Goal: Find specific page/section: Find specific page/section

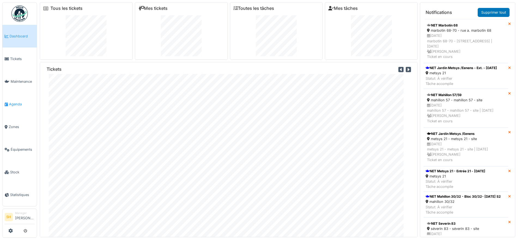
click at [20, 101] on span "Agenda" at bounding box center [22, 103] width 26 height 5
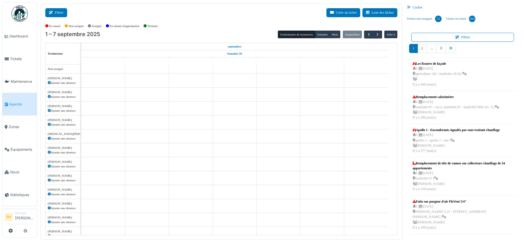
click at [61, 12] on button "Filtrer" at bounding box center [56, 12] width 22 height 9
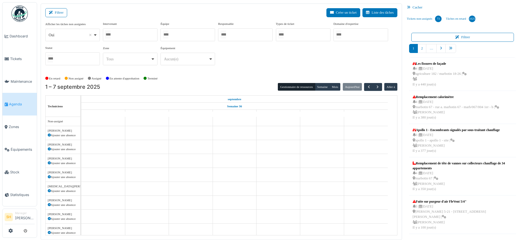
click at [187, 36] on div at bounding box center [187, 34] width 55 height 13
click at [244, 63] on div "Afficher les tâches non assignées *** Oui Remove item Oui Non Intervenant [PERS…" at bounding box center [221, 46] width 352 height 48
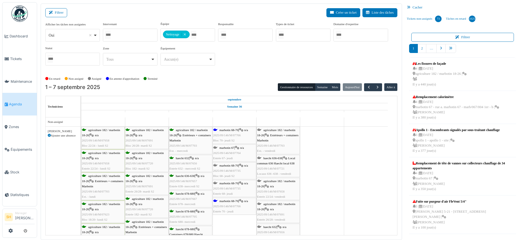
click at [244, 63] on div "Afficher les tâches non assignées *** Oui Remove item Oui Non Intervenant [PERS…" at bounding box center [221, 46] width 352 height 48
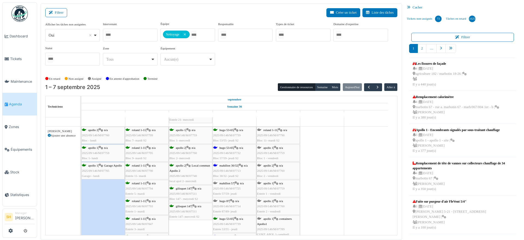
click at [234, 183] on span "mahillon 57" at bounding box center [226, 182] width 15 height 3
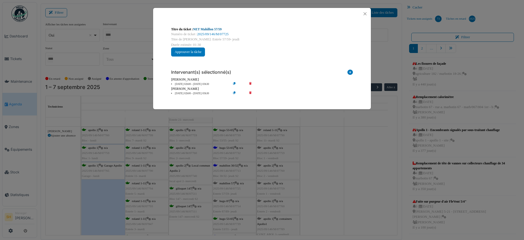
click at [199, 30] on link "NET Mahillon 57/59" at bounding box center [207, 29] width 28 height 4
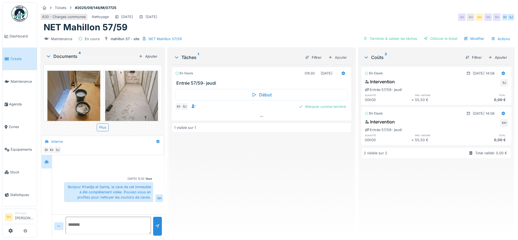
click at [68, 97] on img at bounding box center [73, 106] width 53 height 71
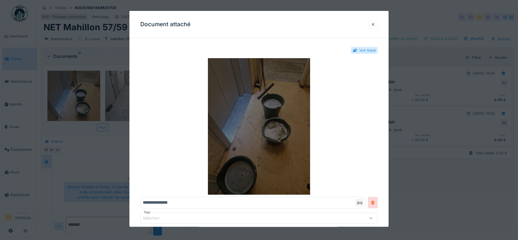
click at [281, 101] on img at bounding box center [259, 126] width 238 height 136
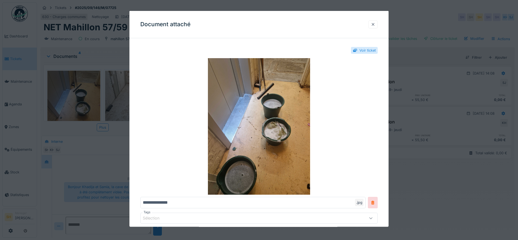
click at [375, 23] on div at bounding box center [373, 24] width 4 height 5
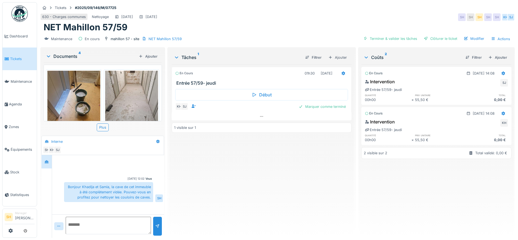
click at [127, 100] on img at bounding box center [131, 106] width 53 height 71
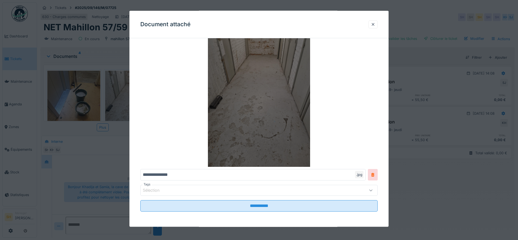
scroll to position [5, 0]
click at [344, 102] on img at bounding box center [259, 98] width 238 height 136
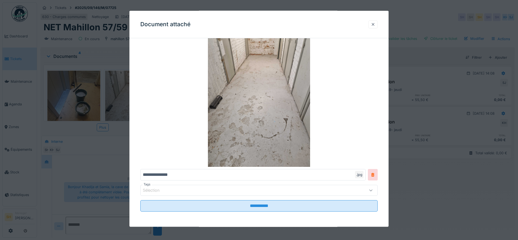
click at [374, 24] on div at bounding box center [373, 24] width 4 height 5
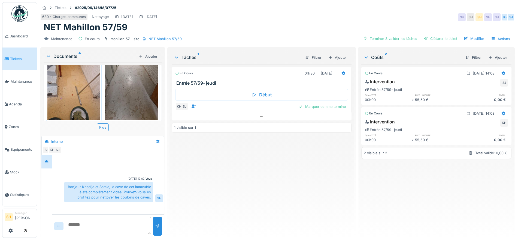
scroll to position [108, 0]
click at [72, 81] on img at bounding box center [73, 83] width 53 height 71
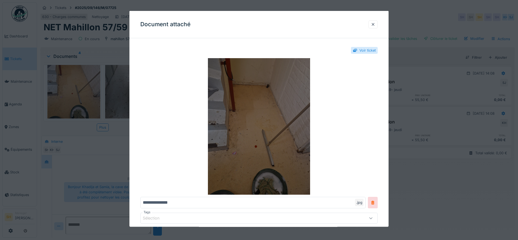
click at [253, 121] on img at bounding box center [259, 126] width 238 height 136
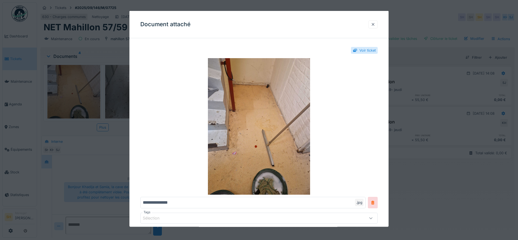
click at [376, 26] on div at bounding box center [373, 24] width 4 height 5
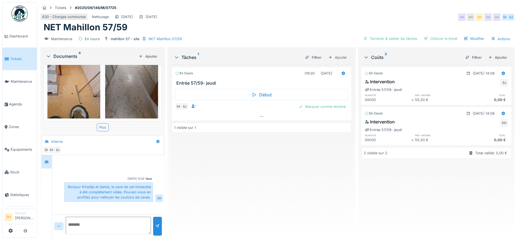
scroll to position [0, 0]
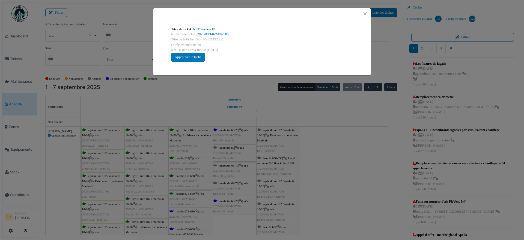
scroll to position [1933, 0]
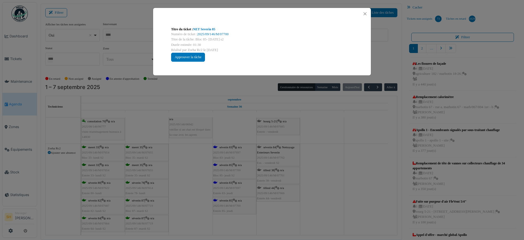
click at [270, 137] on div "Titre du ticket : NET Severin 85 Numéro de ticket : 2025/09/146/M/07700 Titre d…" at bounding box center [262, 120] width 524 height 240
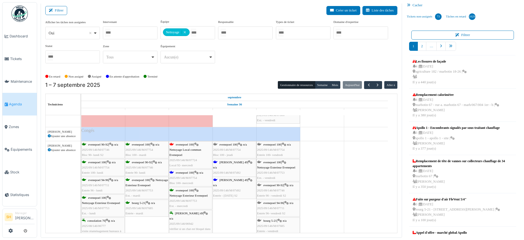
scroll to position [1831, 0]
